Goal: Information Seeking & Learning: Learn about a topic

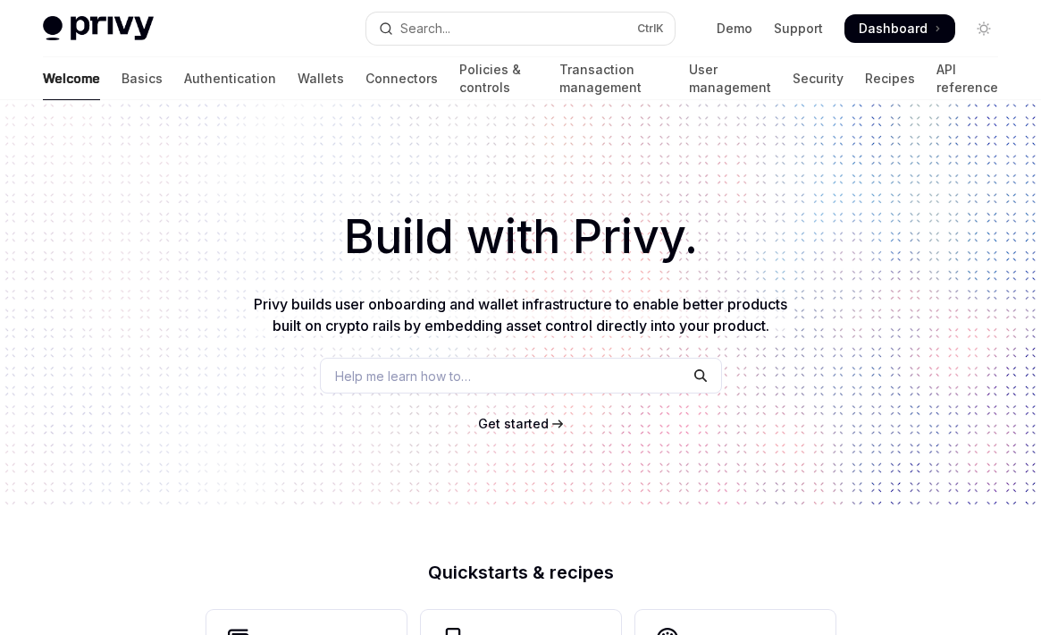
click at [513, 424] on span "Get started" at bounding box center [513, 423] width 71 height 15
